Goal: Answer question/provide support: Share knowledge or assist other users

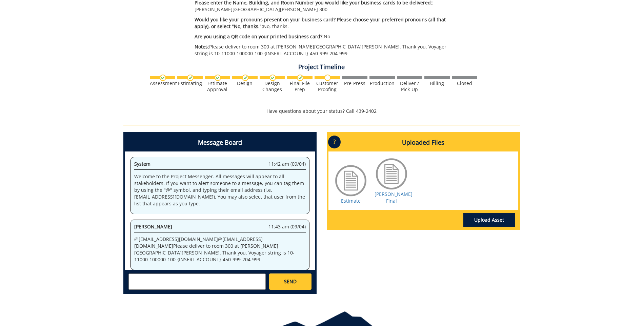
scroll to position [398, 0]
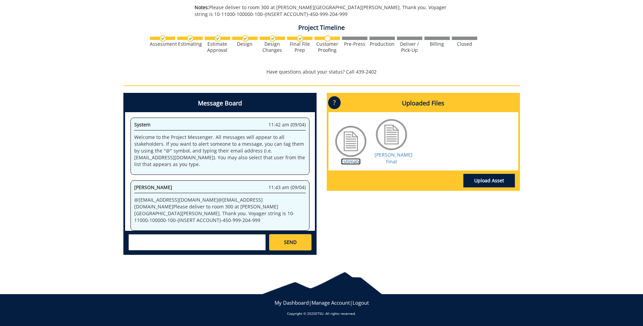
click at [354, 161] on link "Estimate" at bounding box center [351, 161] width 20 height 6
click at [394, 157] on link "[PERSON_NAME] Final" at bounding box center [394, 158] width 38 height 13
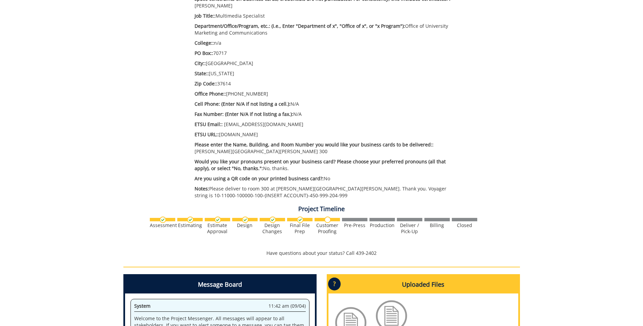
scroll to position [229, 0]
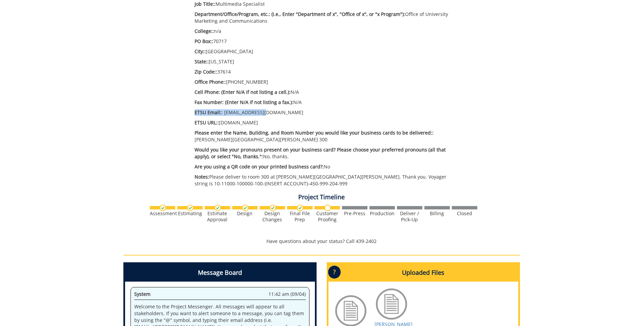
drag, startPoint x: 193, startPoint y: 113, endPoint x: 269, endPoint y: 115, distance: 75.6
click at [269, 115] on div "Estimate Approver: [EMAIL_ADDRESS][DOMAIN_NAME] Payment Type: Bill to Index / G…" at bounding box center [328, 39] width 276 height 304
copy p "ETSU Email:: [EMAIL_ADDRESS][DOMAIN_NAME]"
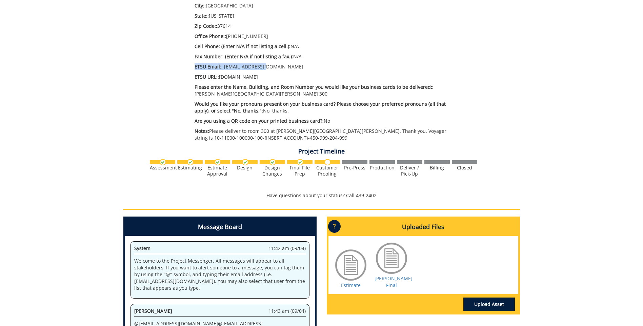
scroll to position [365, 0]
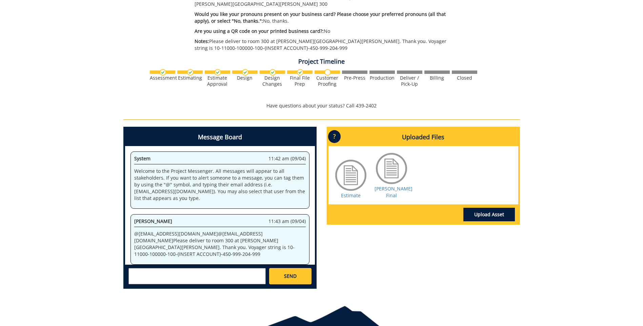
click at [170, 272] on textarea at bounding box center [197, 276] width 137 height 16
type textarea "o"
paste textarea "ETSU Email:: [EMAIL_ADDRESS][DOMAIN_NAME]"
paste textarea "[EMAIL_ADDRESS][DOMAIN_NAME]"
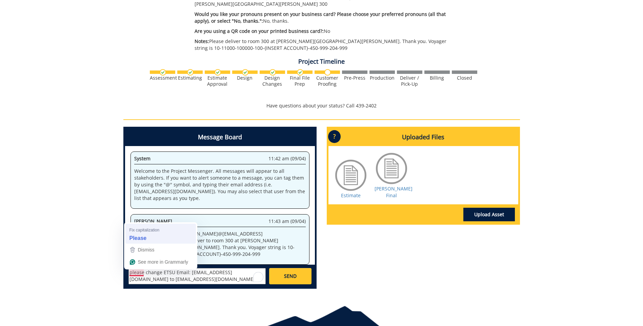
type textarea "Please change ETSU Email: [EMAIL_ADDRESS][DOMAIN_NAME] to [EMAIL_ADDRESS][DOMAI…"
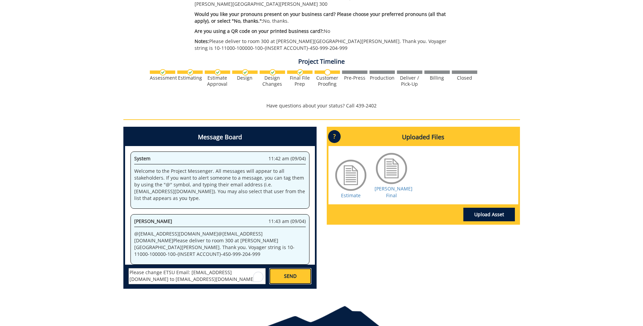
click at [291, 279] on span "SEND" at bounding box center [290, 276] width 13 height 7
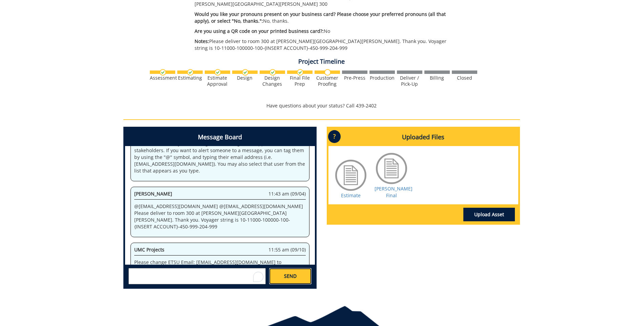
scroll to position [7410, 0]
